Goal: Find contact information: Find contact information

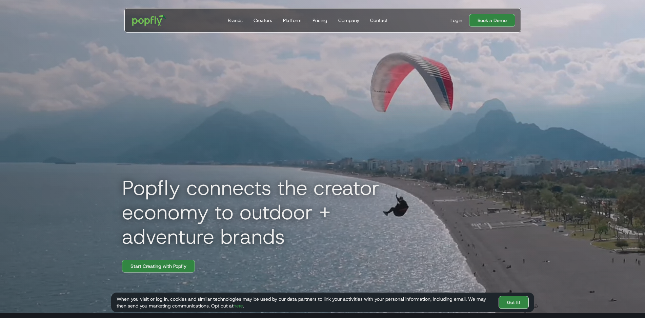
click at [511, 302] on link "Got It!" at bounding box center [514, 302] width 30 height 13
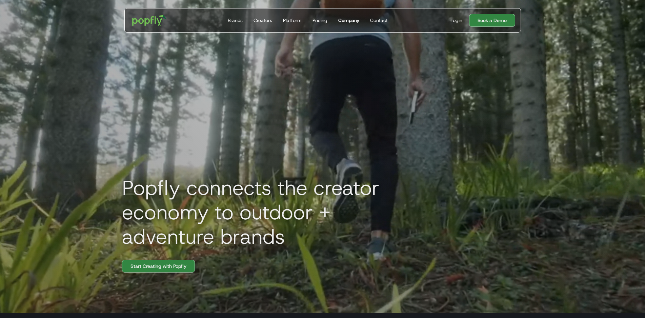
click at [348, 20] on div "Company" at bounding box center [348, 20] width 21 height 7
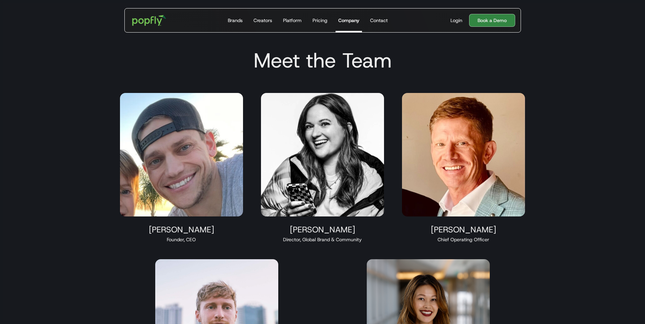
scroll to position [591, 0]
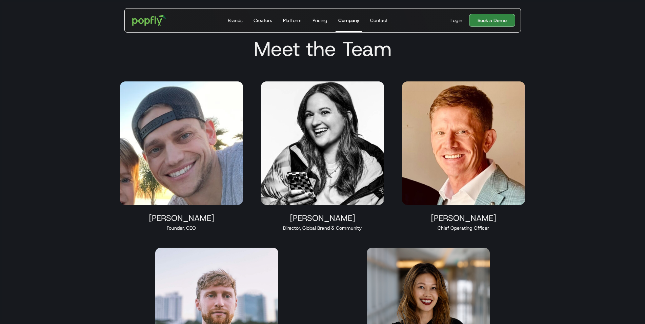
click at [327, 115] on img at bounding box center [322, 142] width 123 height 123
click at [323, 224] on div "Maren Hamilton Director, Global Brand & Community" at bounding box center [323, 156] width 140 height 166
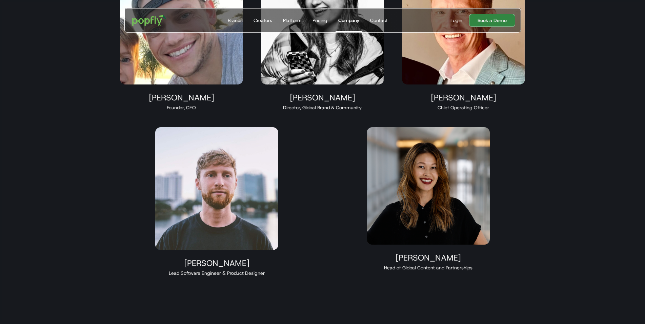
scroll to position [902, 0]
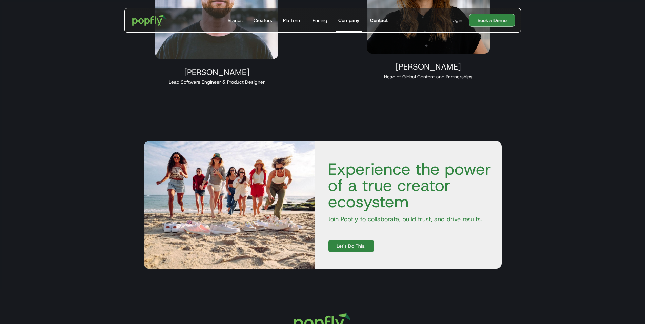
click at [380, 20] on div "Contact" at bounding box center [379, 20] width 18 height 7
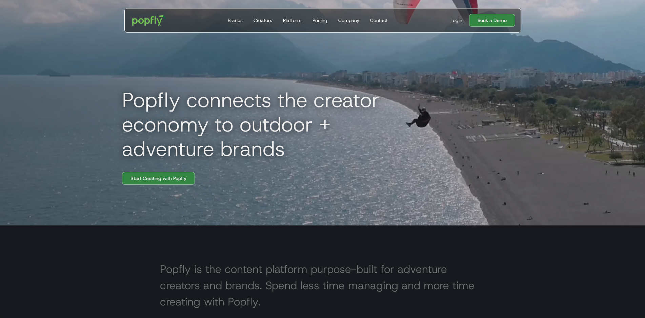
scroll to position [104, 0]
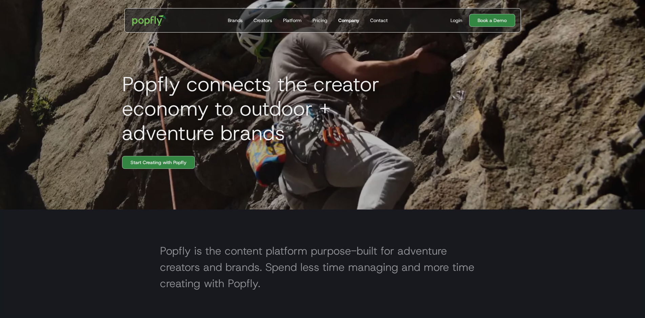
click at [355, 18] on div "Company" at bounding box center [348, 20] width 21 height 7
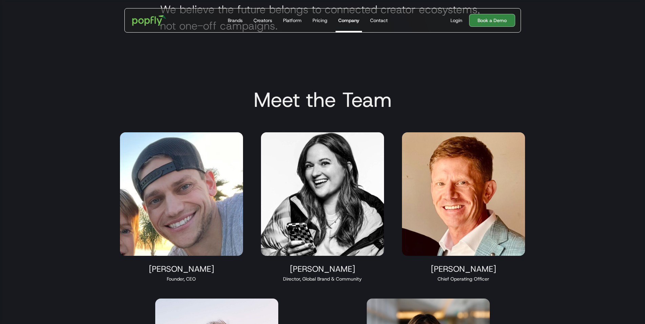
scroll to position [553, 0]
